Goal: Check status

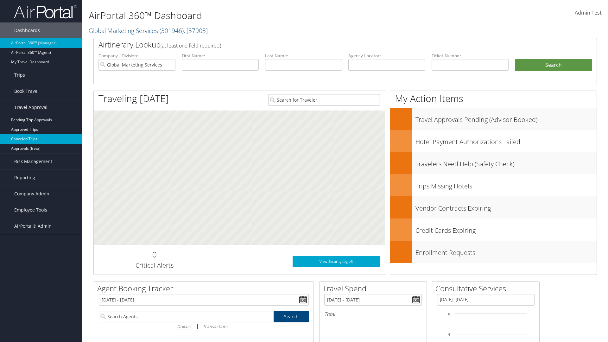
click at [41, 139] on link "Canceled Trips" at bounding box center [41, 138] width 82 height 9
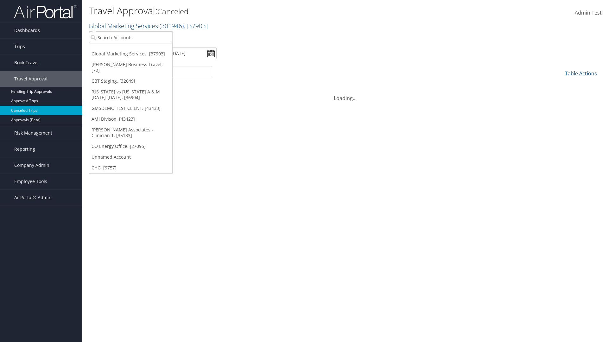
click at [130, 37] on input "search" at bounding box center [130, 38] width 83 height 12
type input "[PERSON_NAME] Business Travel"
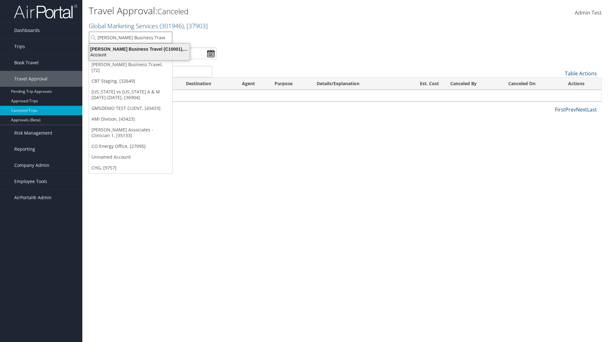
click at [139, 49] on div "[PERSON_NAME] Business Travel (C10001), [72]" at bounding box center [139, 49] width 108 height 6
